Goal: Find specific page/section: Find specific page/section

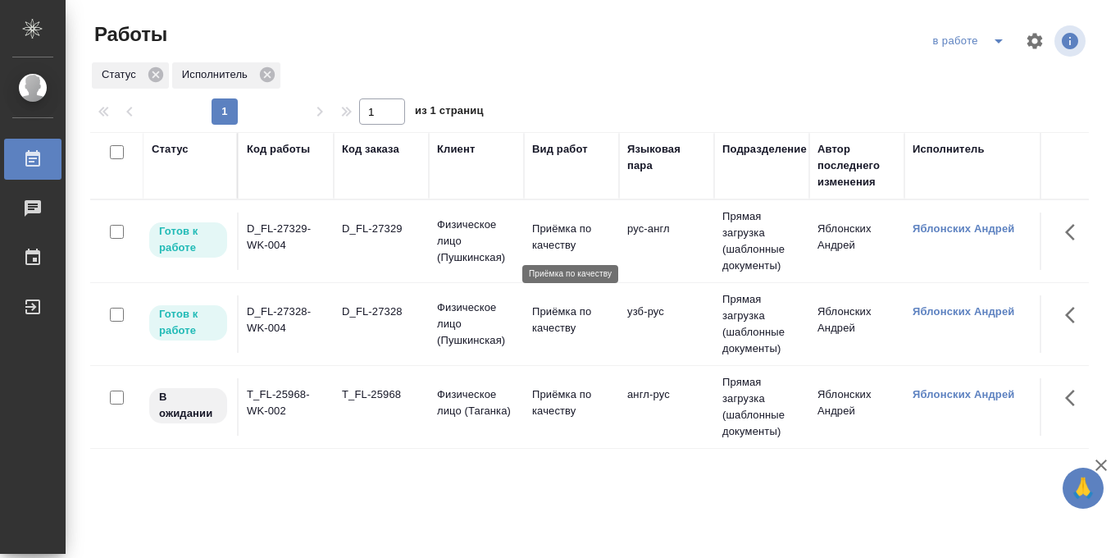
click at [557, 240] on p "Приёмка по качеству" at bounding box center [571, 237] width 79 height 33
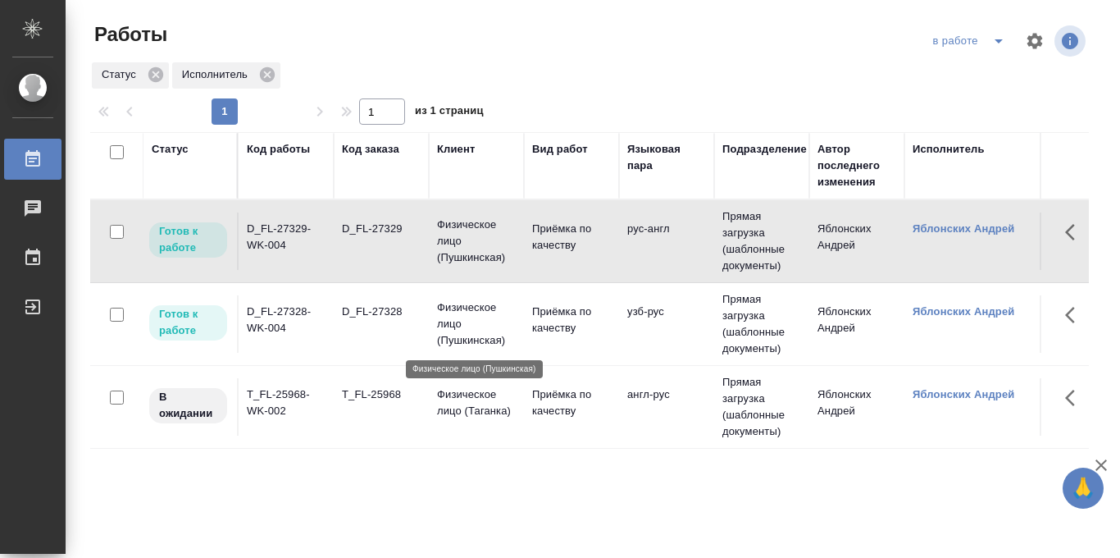
click at [463, 317] on p "Физическое лицо (Пушкинская)" at bounding box center [476, 323] width 79 height 49
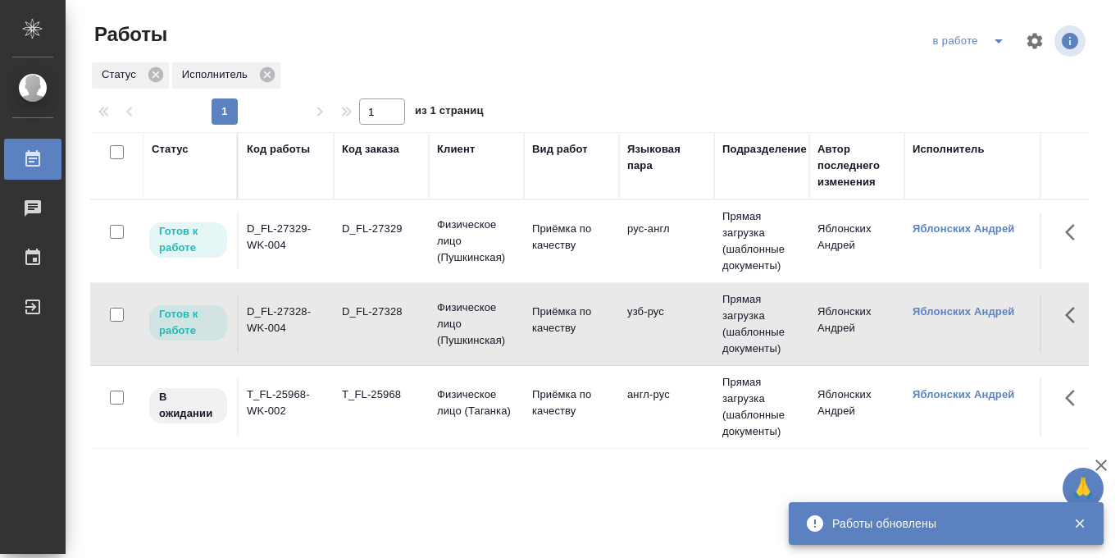
click at [517, 402] on td "Физическое лицо (Таганка)" at bounding box center [476, 406] width 95 height 57
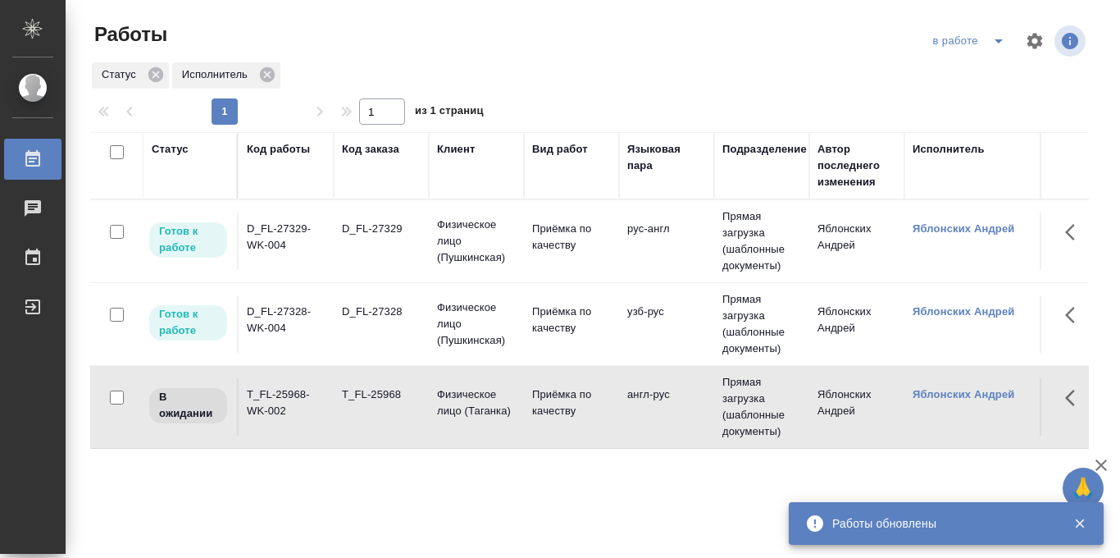
click at [517, 402] on td "Физическое лицо (Таганка)" at bounding box center [476, 406] width 95 height 57
click at [989, 43] on icon "split button" at bounding box center [999, 41] width 20 height 20
click at [974, 75] on li "Стандартные настройки" at bounding box center [970, 74] width 157 height 26
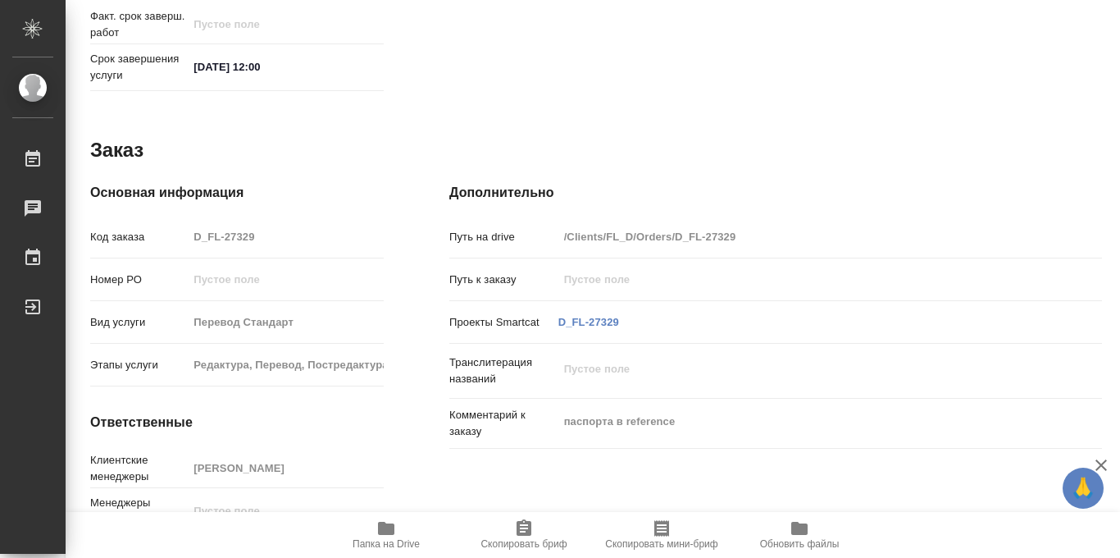
scroll to position [874, 0]
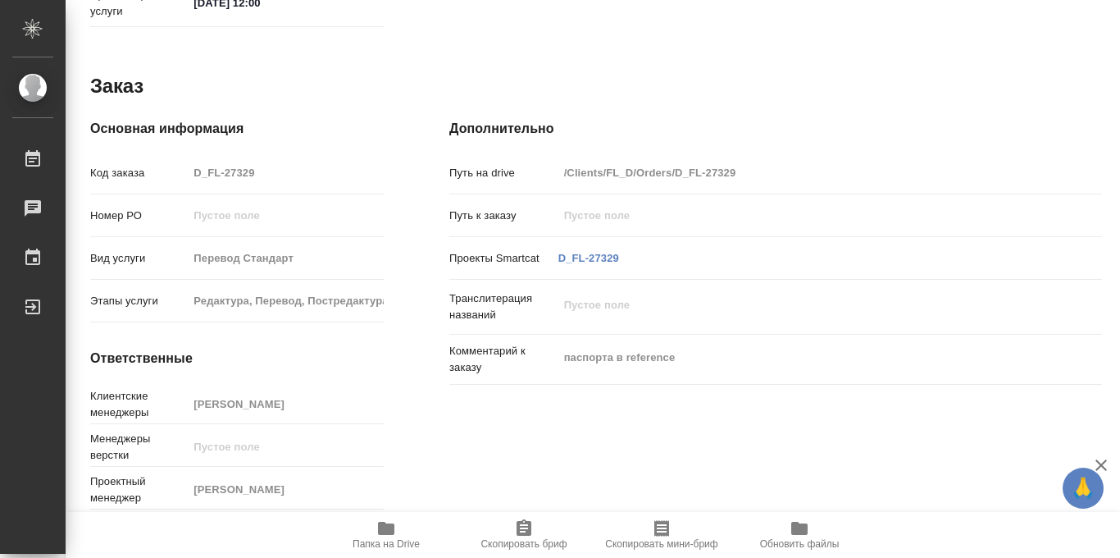
click at [377, 525] on icon "button" at bounding box center [387, 528] width 20 height 20
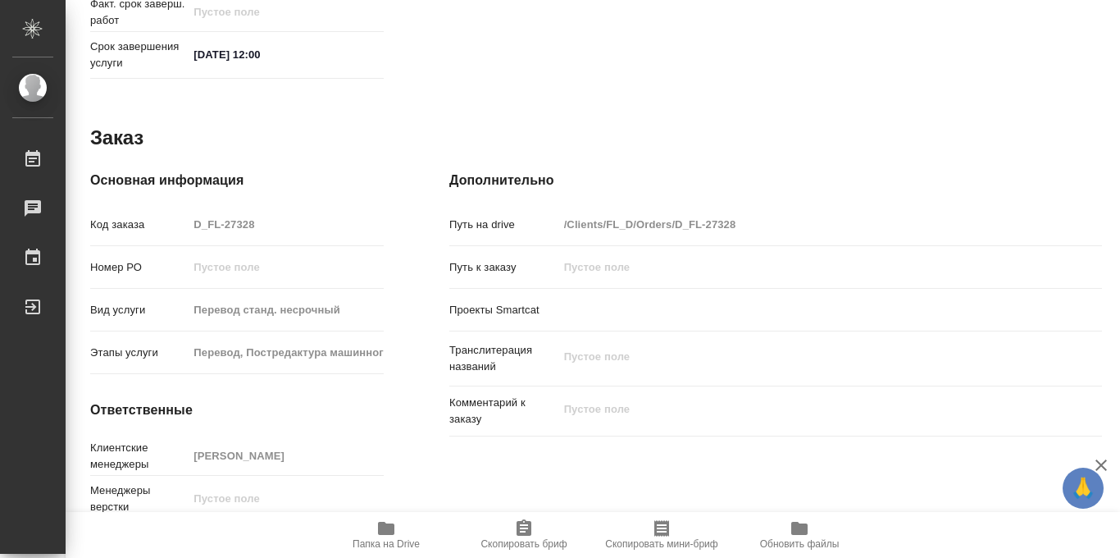
scroll to position [874, 0]
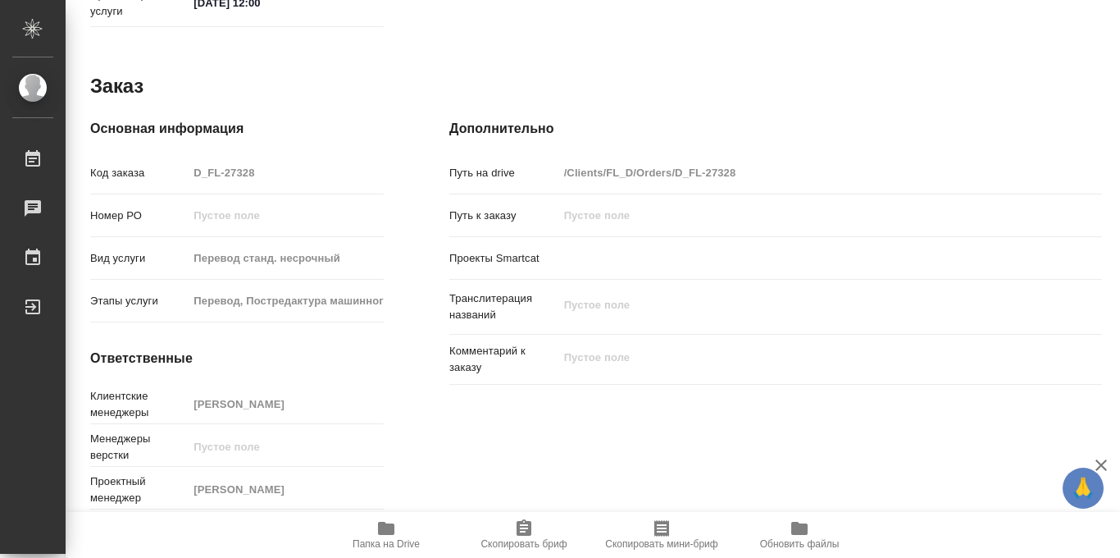
click at [391, 526] on icon "button" at bounding box center [386, 528] width 16 height 13
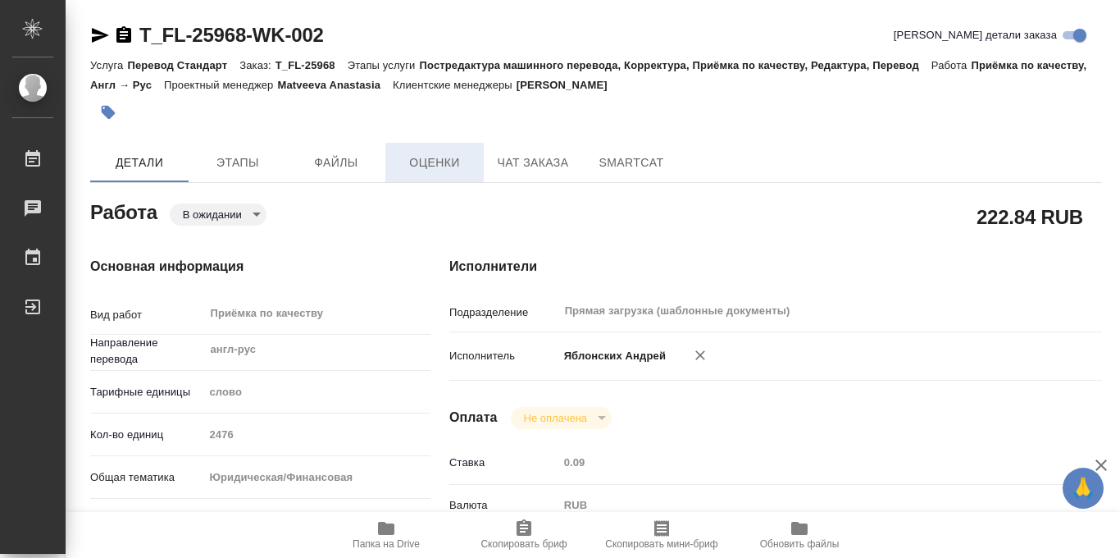
scroll to position [35, 0]
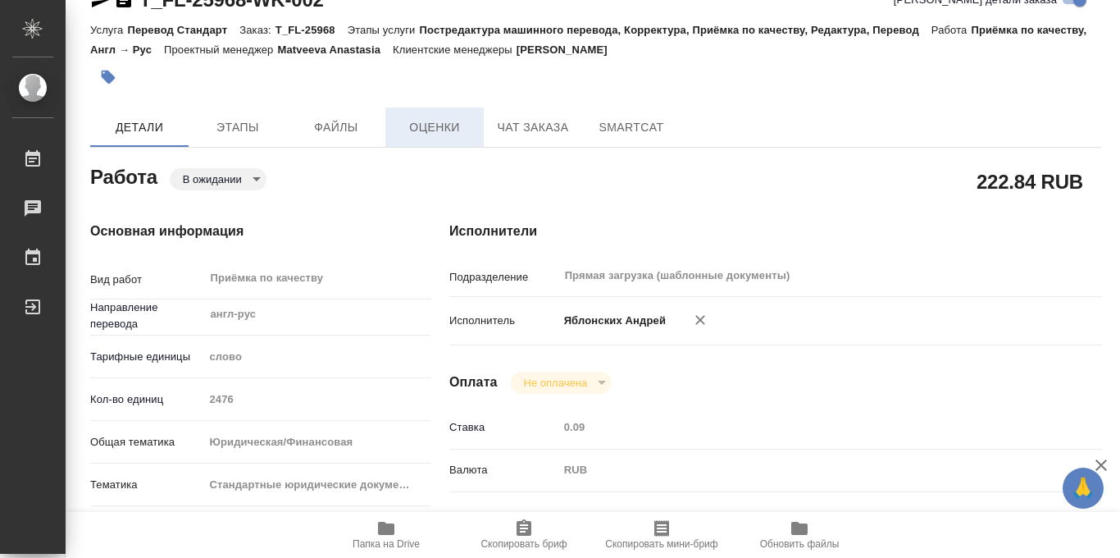
type textarea "x"
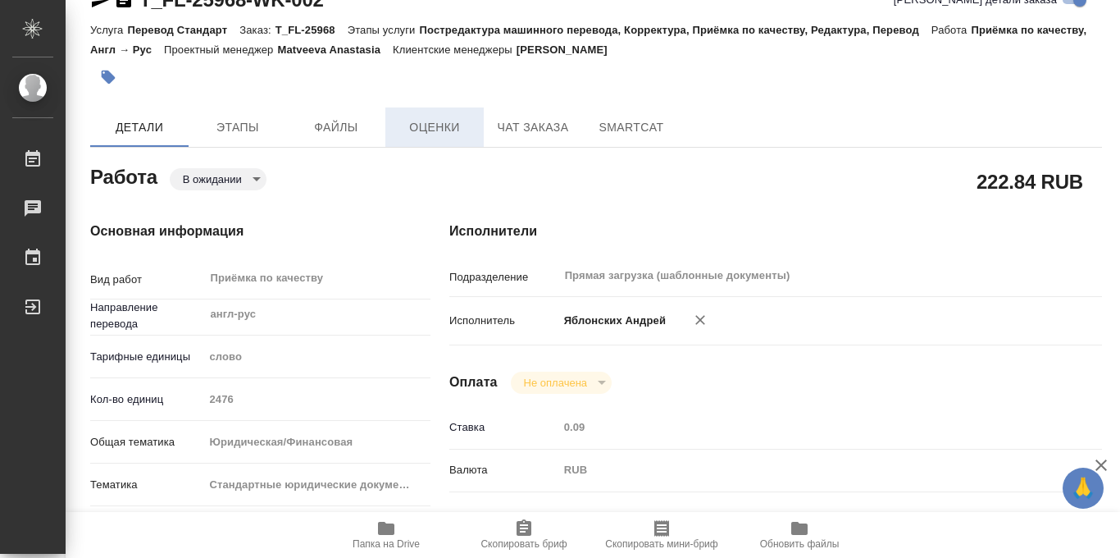
type textarea "x"
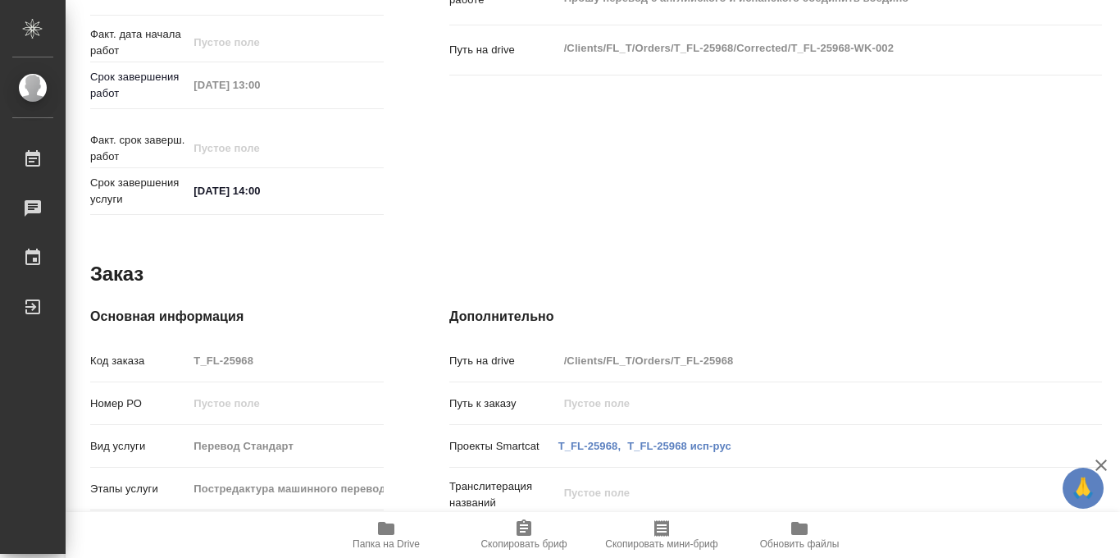
scroll to position [874, 0]
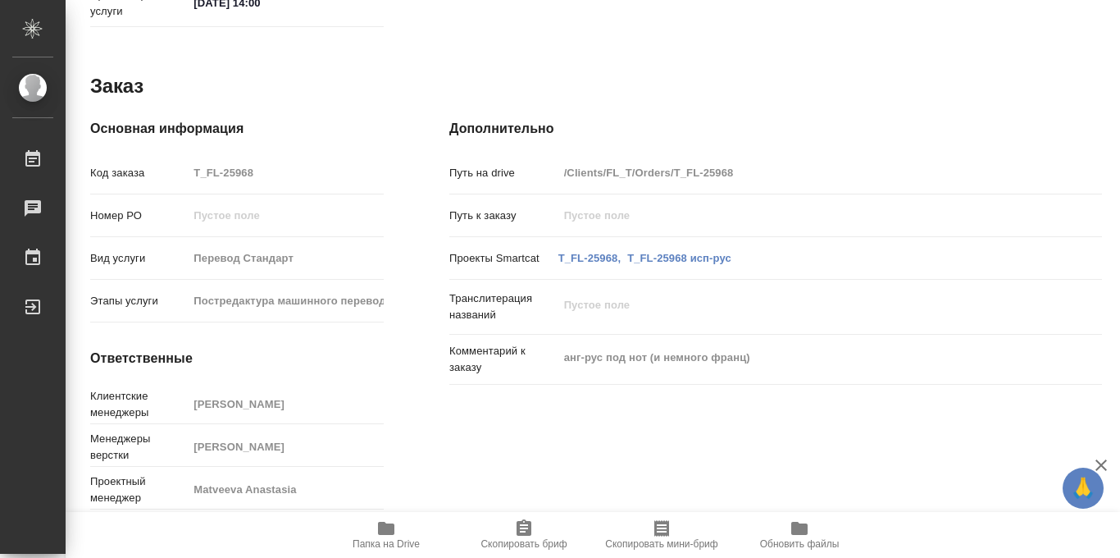
click at [386, 539] on span "Папка на Drive" at bounding box center [386, 543] width 67 height 11
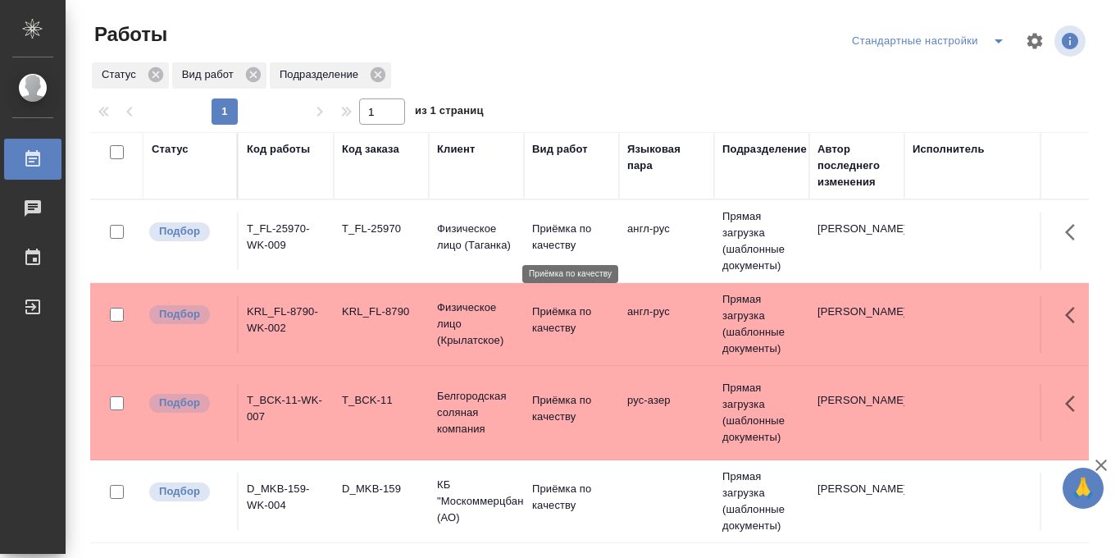
click at [557, 235] on p "Приёмка по качеству" at bounding box center [571, 237] width 79 height 33
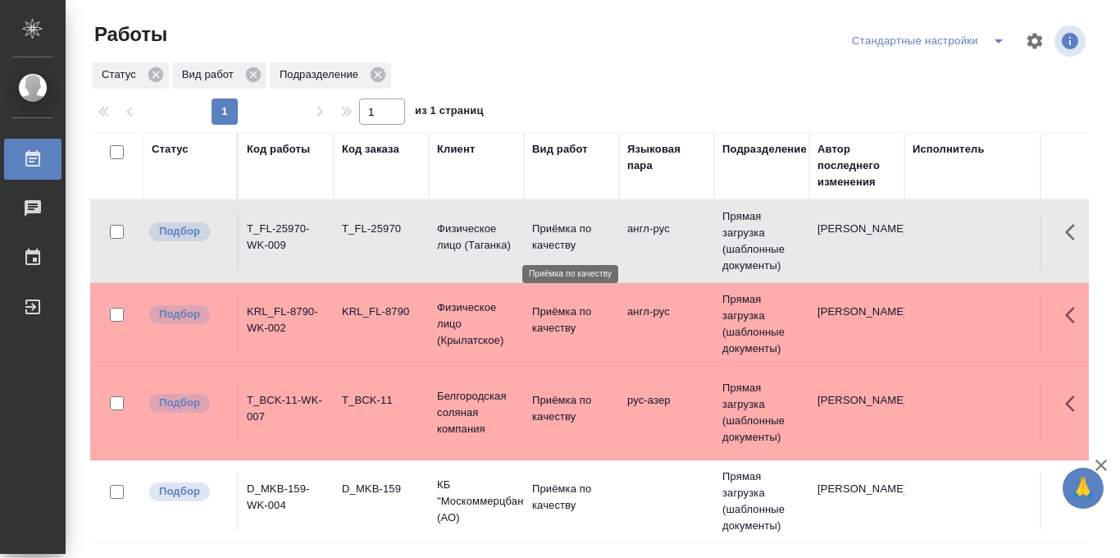
click at [557, 235] on p "Приёмка по качеству" at bounding box center [571, 237] width 79 height 33
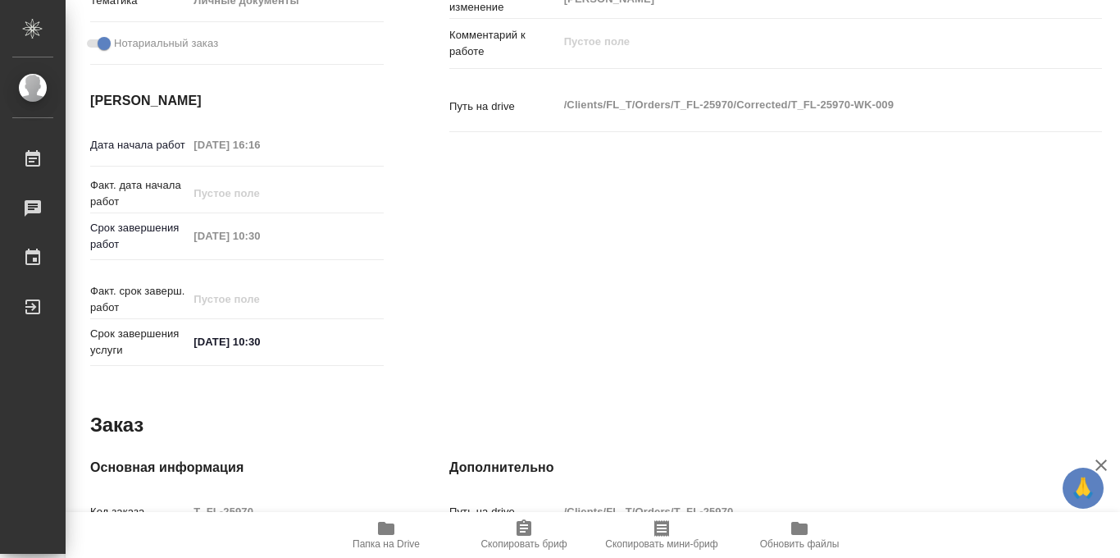
scroll to position [468, 0]
